Goal: Task Accomplishment & Management: Complete application form

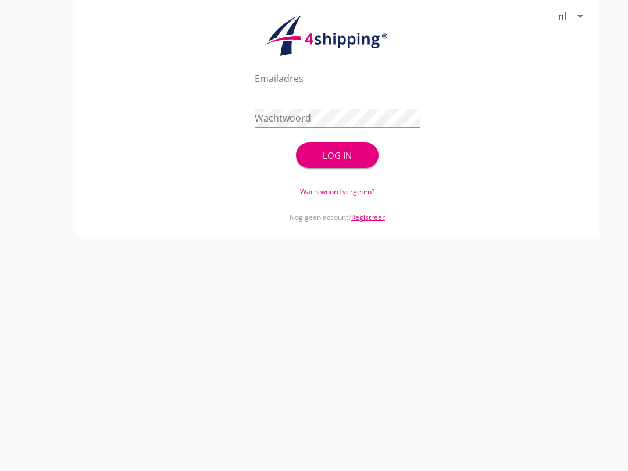
click at [289, 78] on div "Emailadres" at bounding box center [337, 80] width 165 height 37
click at [294, 88] on input "Emailadres" at bounding box center [337, 78] width 165 height 19
click at [314, 432] on div "cancel You are impersonating another user. nl arrow_drop_down check_circle Uw a…" at bounding box center [336, 235] width 581 height 471
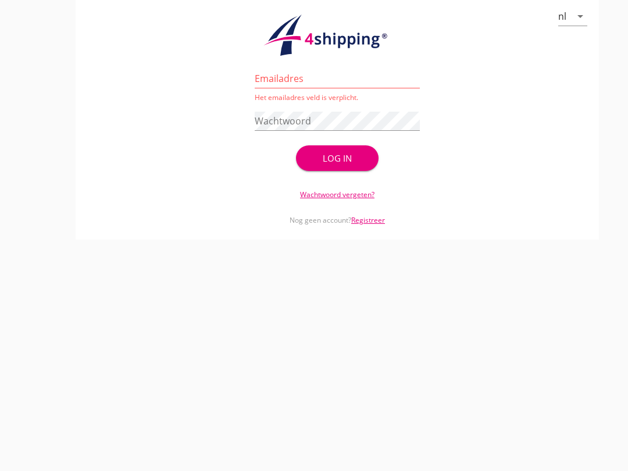
click at [337, 88] on input "Emailadres" at bounding box center [337, 78] width 165 height 19
type input "[EMAIL_ADDRESS][DOMAIN_NAME]"
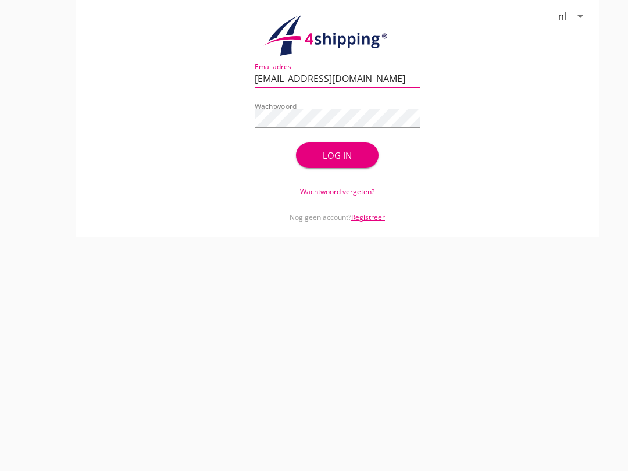
click at [338, 162] on div "Log in" at bounding box center [336, 155] width 45 height 13
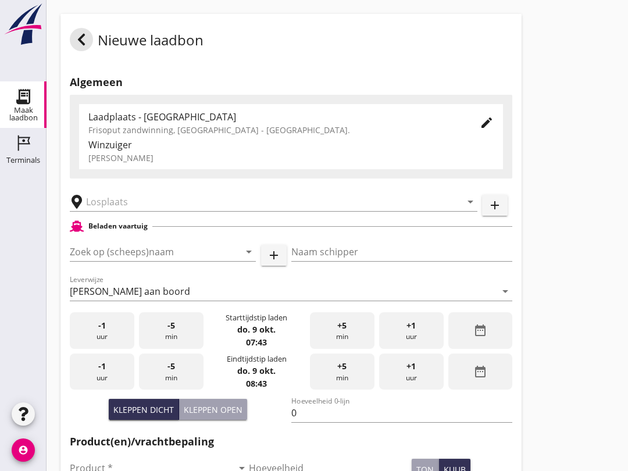
click at [124, 261] on input "Zoek op (scheeps)naam" at bounding box center [146, 251] width 153 height 19
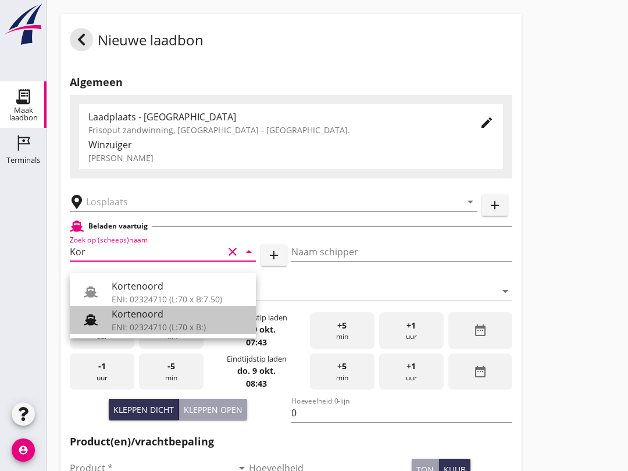
click at [171, 320] on div "Kortenoord" at bounding box center [179, 314] width 135 height 14
type input "Kortenoord"
type input "[PERSON_NAME]/[PERSON_NAME]"
type input "621"
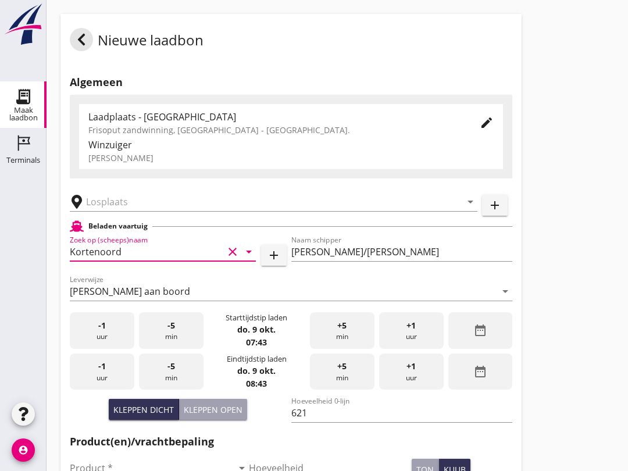
click at [170, 206] on input "text" at bounding box center [265, 201] width 359 height 19
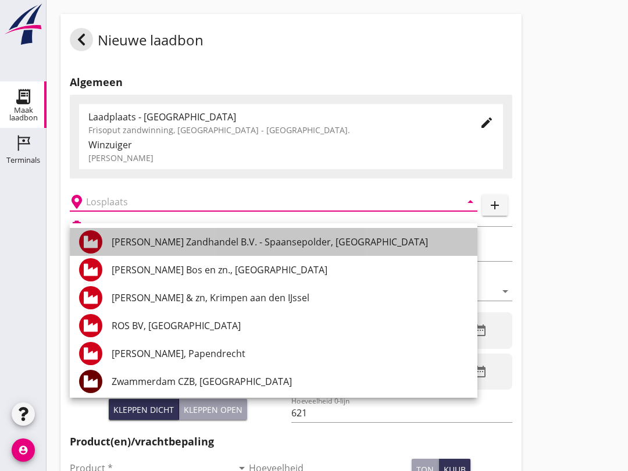
click at [269, 241] on div "[PERSON_NAME] Zandhandel B.V. - Spaansepolder, [GEOGRAPHIC_DATA]" at bounding box center [290, 242] width 356 height 14
type input "[PERSON_NAME] Zandhandel B.V. - Spaansepolder, [GEOGRAPHIC_DATA]"
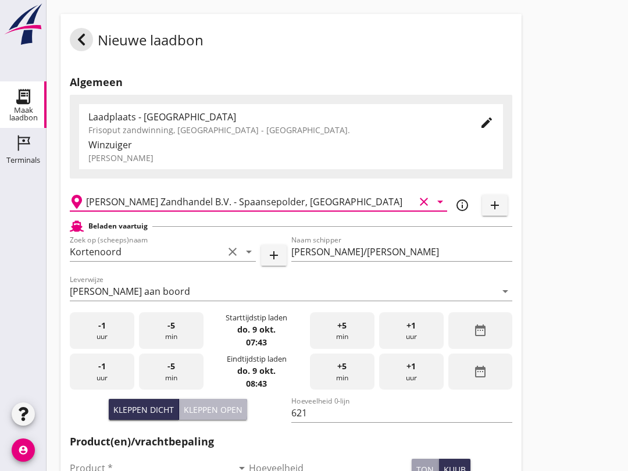
click at [210, 416] on div "Kleppen open" at bounding box center [213, 409] width 59 height 12
type input "518"
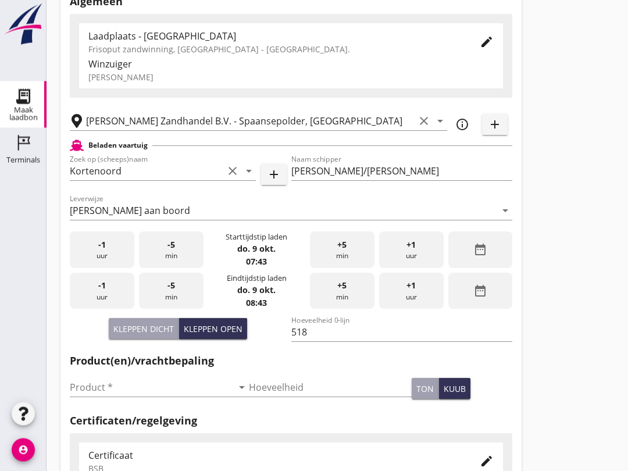
scroll to position [81, 0]
click at [144, 396] on input "Product *" at bounding box center [151, 387] width 163 height 19
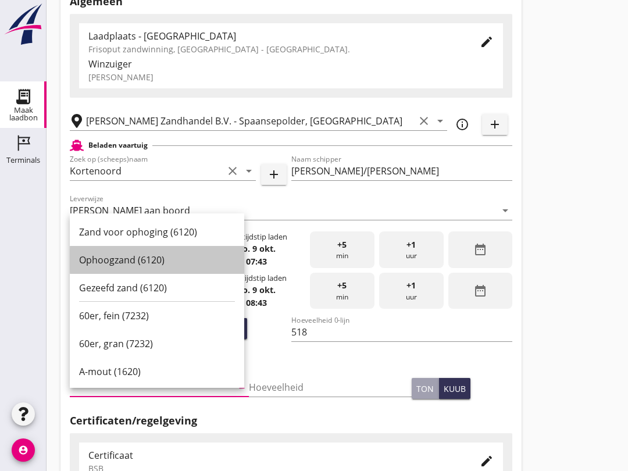
click at [158, 267] on div "Ophoogzand (6120)" at bounding box center [157, 260] width 156 height 28
type input "Ophoogzand (6120)"
